Goal: Transaction & Acquisition: Book appointment/travel/reservation

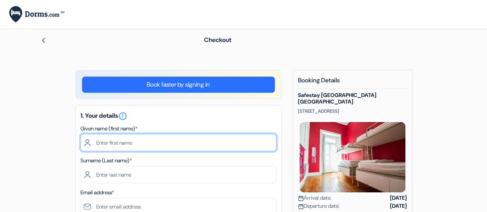
click at [201, 144] on input "text" at bounding box center [179, 142] width 196 height 17
type input "[PERSON_NAME]"
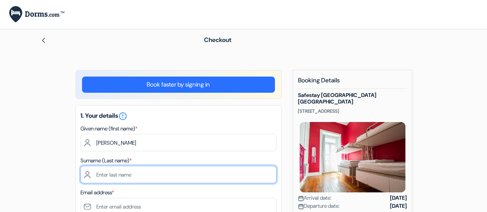
type input "[PERSON_NAME]"
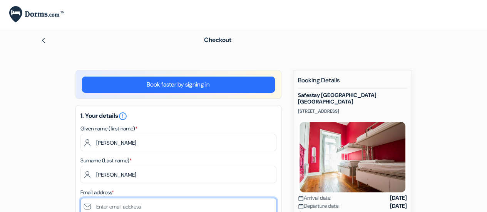
type input "[EMAIL_ADDRESS][DOMAIN_NAME]"
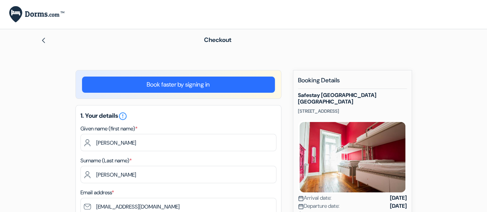
type input "penha de franca"
type input "[STREET_ADDRESS]"
type input "1170-159"
type input "920 424 415"
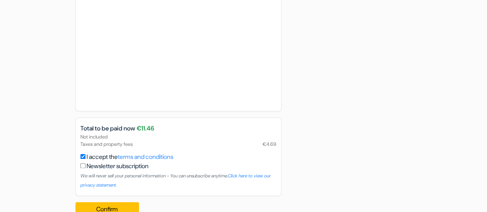
scroll to position [520, 0]
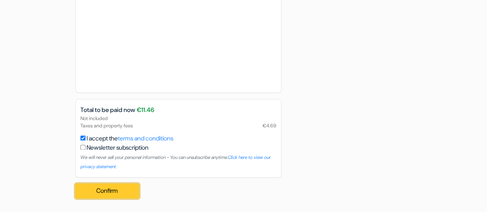
click at [119, 193] on button "Confirm Loading..." at bounding box center [108, 191] width 64 height 15
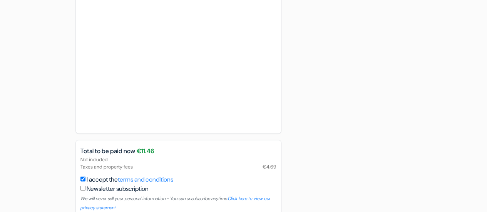
scroll to position [638, 0]
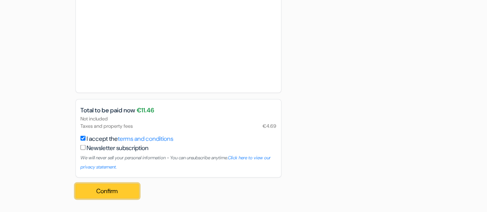
click at [112, 189] on button "Confirm Loading..." at bounding box center [108, 191] width 64 height 15
click at [113, 191] on button "Confirm Loading..." at bounding box center [108, 191] width 64 height 15
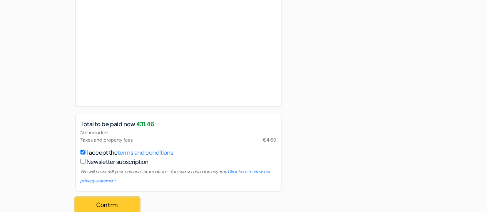
click at [131, 192] on div "Confirm Loading... Processing request ..." at bounding box center [110, 204] width 69 height 27
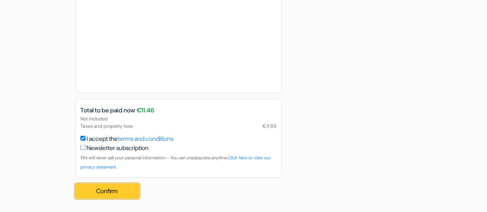
click at [119, 193] on button "Confirm Loading..." at bounding box center [108, 191] width 64 height 15
drag, startPoint x: 119, startPoint y: 193, endPoint x: 193, endPoint y: 101, distance: 117.6
click at [120, 195] on button "Confirm Loading..." at bounding box center [108, 191] width 64 height 15
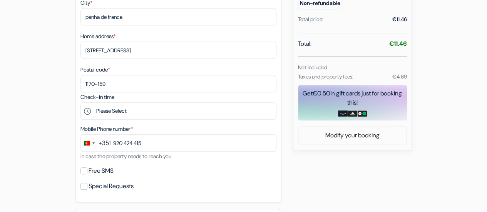
scroll to position [265, 0]
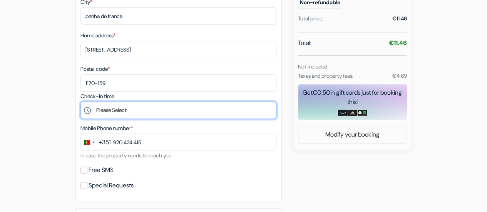
click at [125, 111] on select "Please Select 15:00 16:00 17:00 18:00 19:00 20:00 21:00 22:00 23:00 0:00" at bounding box center [179, 110] width 196 height 17
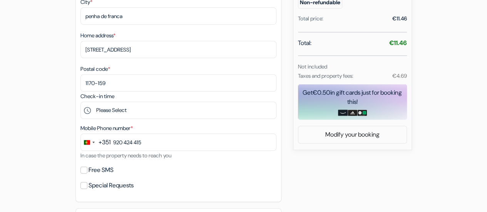
click at [147, 175] on div "Free SMS" at bounding box center [179, 170] width 196 height 11
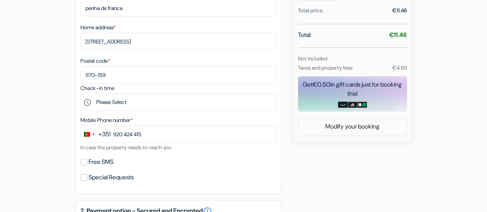
scroll to position [276, 0]
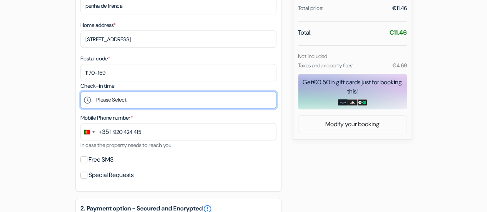
click at [154, 103] on select "Please Select 15:00 16:00 17:00 18:00 19:00 20:00 21:00 22:00 23:00 0:00" at bounding box center [179, 99] width 196 height 17
select select "15"
click at [81, 93] on select "Please Select 15:00 16:00 17:00 18:00 19:00 20:00 21:00 22:00 23:00 0:00" at bounding box center [179, 99] width 196 height 17
click at [110, 105] on select "Please Select 15:00 16:00 17:00 18:00 19:00 20:00 21:00 22:00 23:00 0:00" at bounding box center [179, 99] width 196 height 17
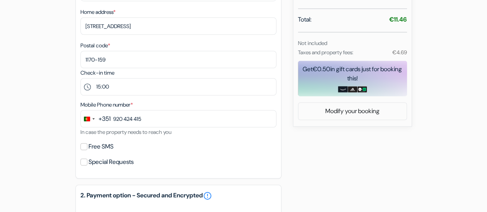
scroll to position [274, 0]
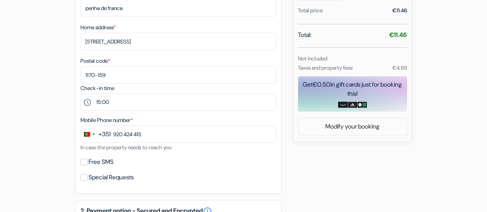
click at [79, 168] on div "1. Your details error_outline Given name (first name) * [PERSON_NAME] Surname (…" at bounding box center [179, 13] width 206 height 363
click at [84, 168] on div "Free SMS" at bounding box center [179, 162] width 196 height 11
click at [84, 162] on input "Free SMS" at bounding box center [84, 162] width 7 height 7
checkbox input "true"
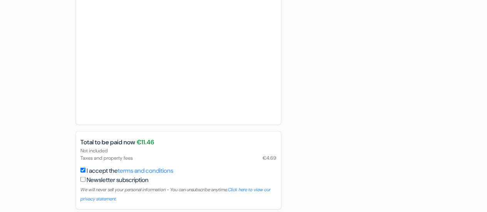
scroll to position [660, 0]
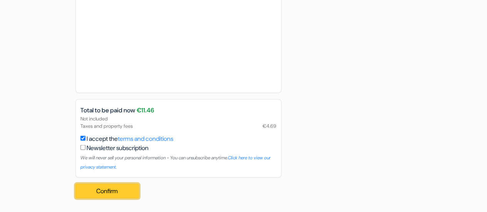
click at [122, 191] on button "Confirm Loading..." at bounding box center [108, 191] width 64 height 15
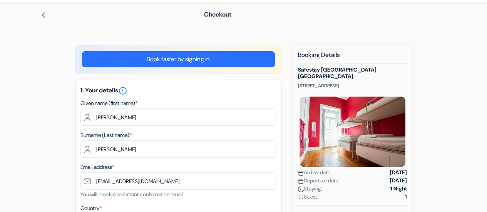
scroll to position [0, 0]
